Goal: Task Accomplishment & Management: Manage account settings

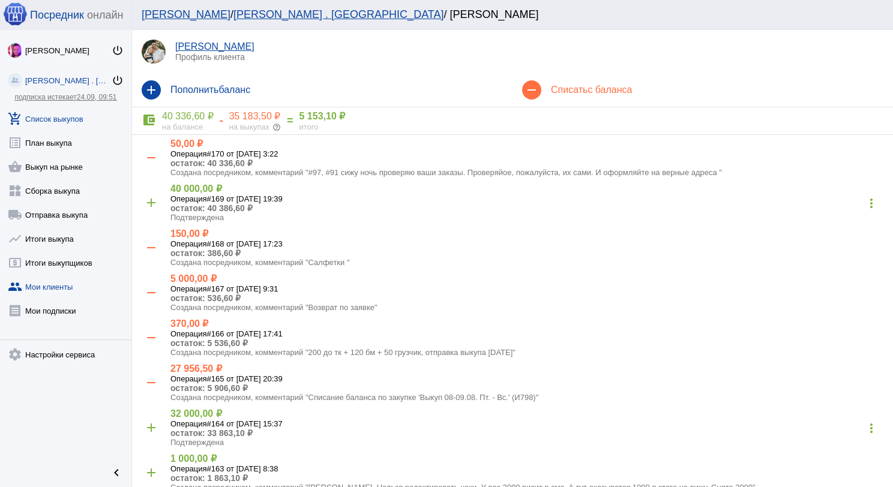
click at [82, 118] on link "add_shopping_cart Список выкупов" at bounding box center [65, 116] width 131 height 24
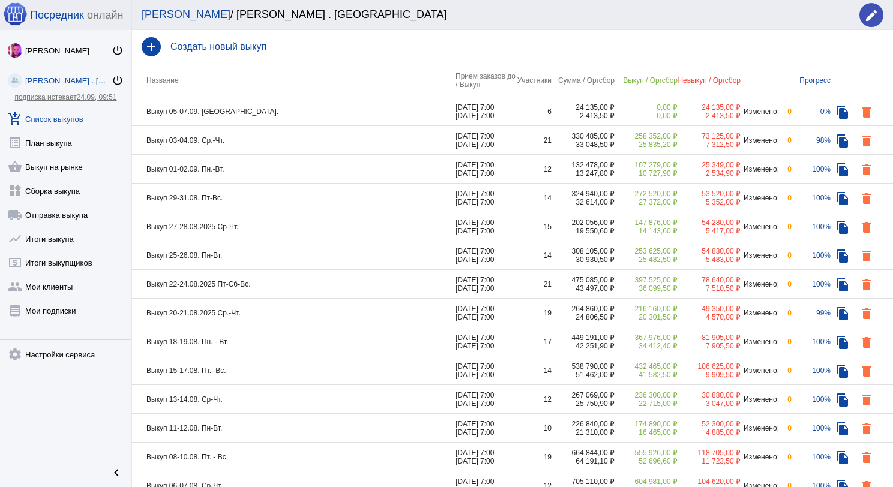
click at [305, 119] on td "Выкуп 05-07.09. [GEOGRAPHIC_DATA]." at bounding box center [294, 111] width 324 height 29
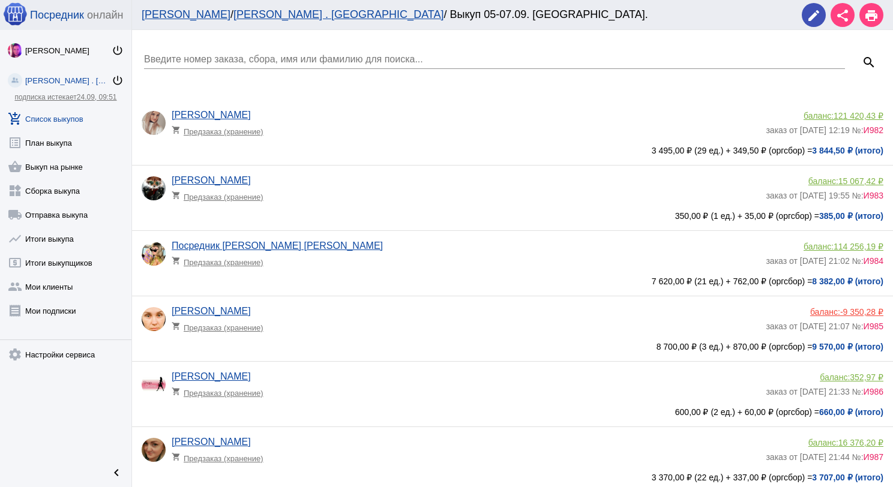
scroll to position [120, 0]
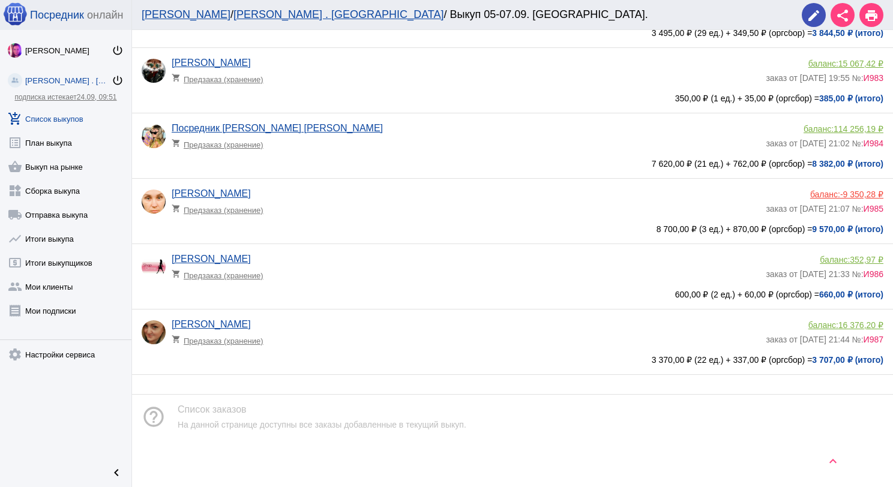
click at [394, 264] on div "Ольга Блохина shopping_cart Предзаказ (хранение)" at bounding box center [469, 270] width 594 height 32
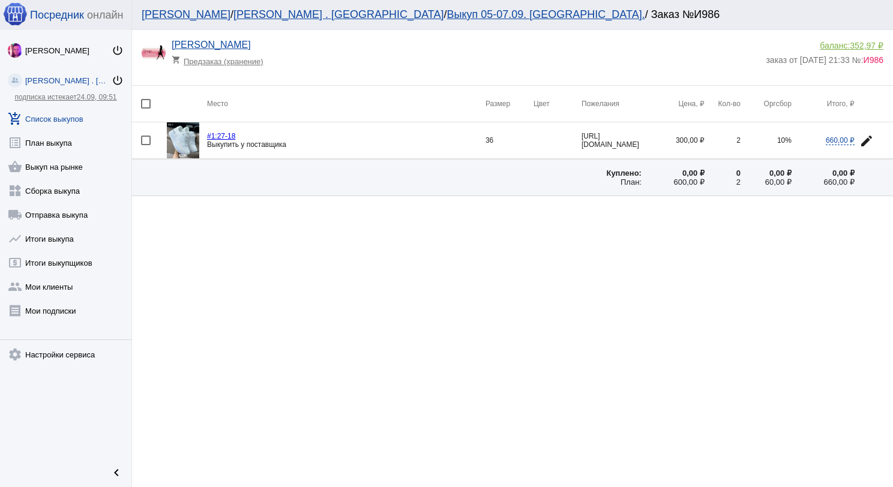
click at [182, 137] on img at bounding box center [183, 140] width 32 height 36
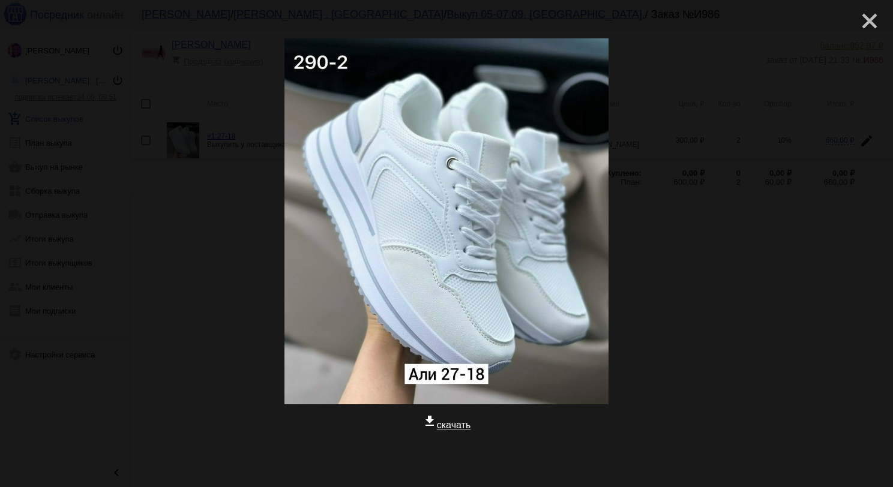
click at [858, 23] on mat-icon "close" at bounding box center [865, 16] width 14 height 14
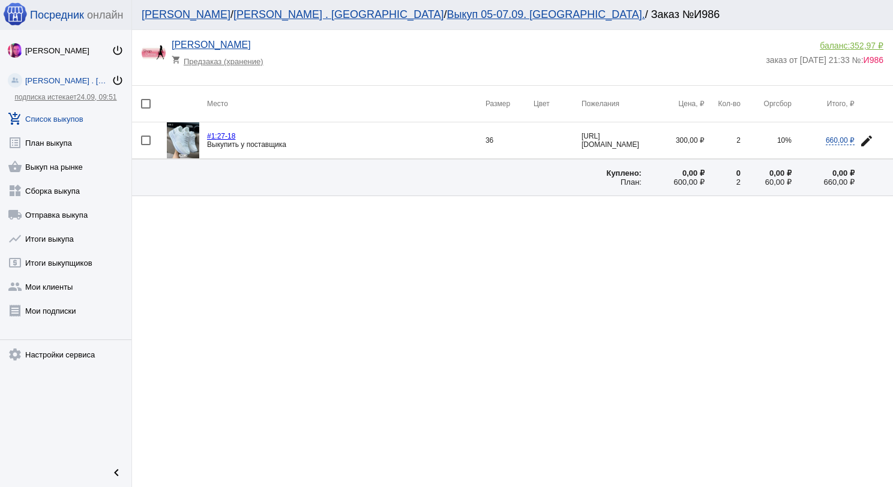
click at [63, 117] on link "add_shopping_cart Список выкупов" at bounding box center [65, 116] width 131 height 24
